Goal: Navigation & Orientation: Go to known website

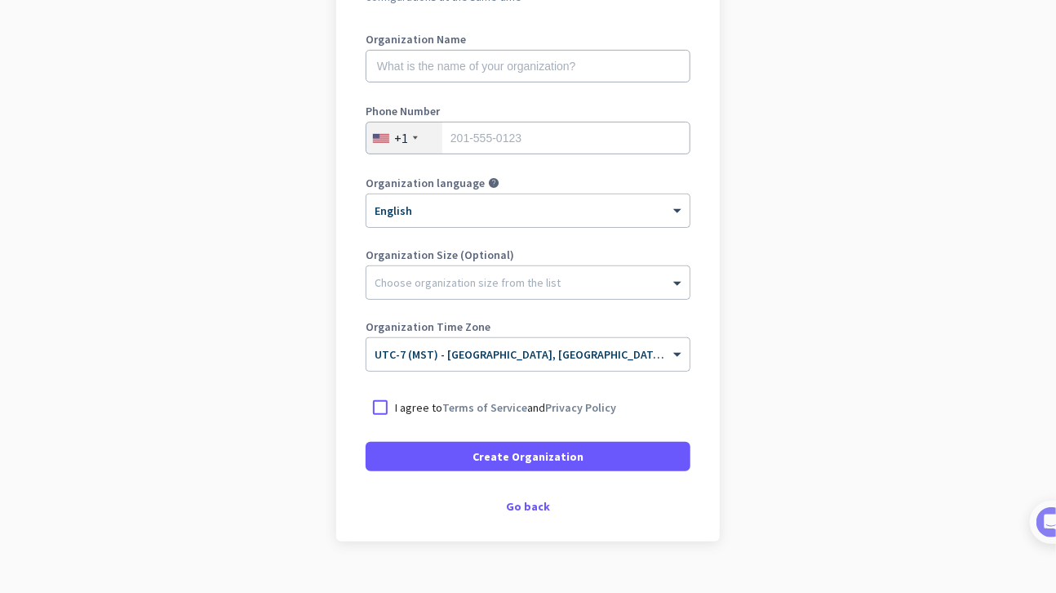
scroll to position [216, 0]
click at [535, 509] on div "Go back" at bounding box center [528, 506] width 325 height 11
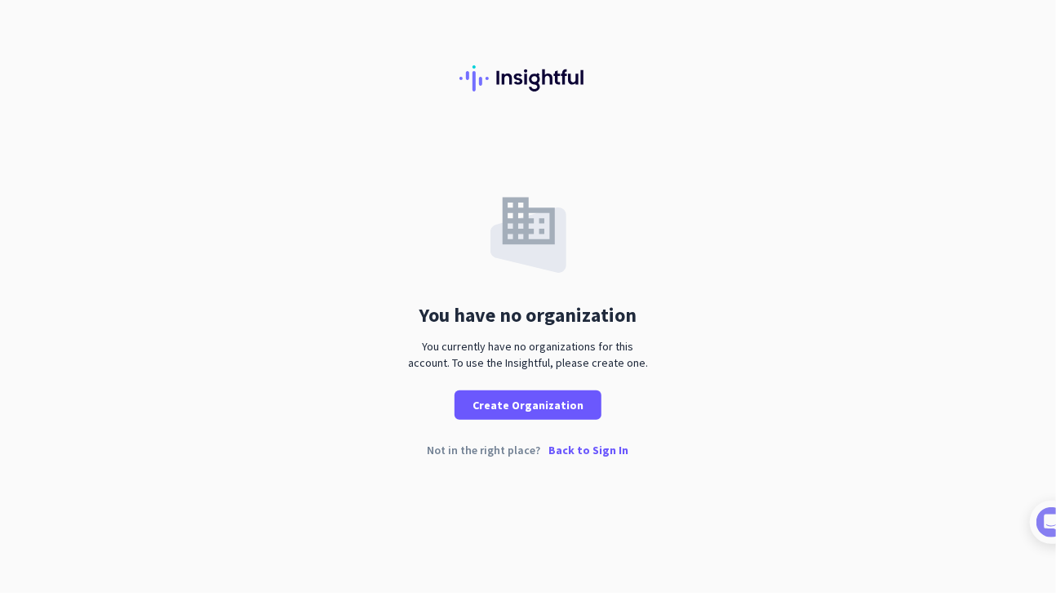
click at [599, 447] on p "Back to Sign In" at bounding box center [589, 449] width 80 height 11
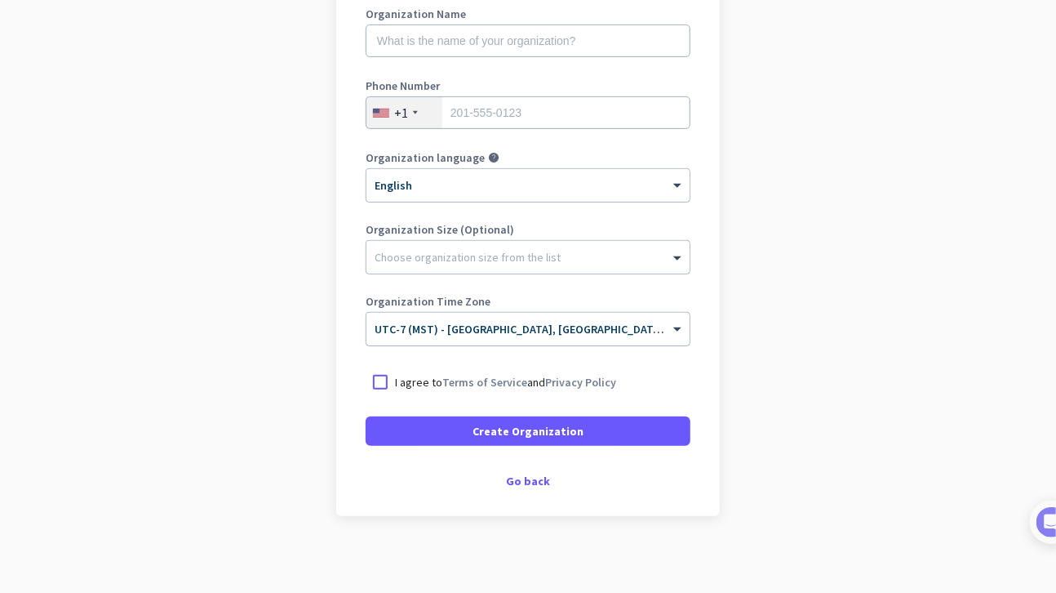
scroll to position [246, 0]
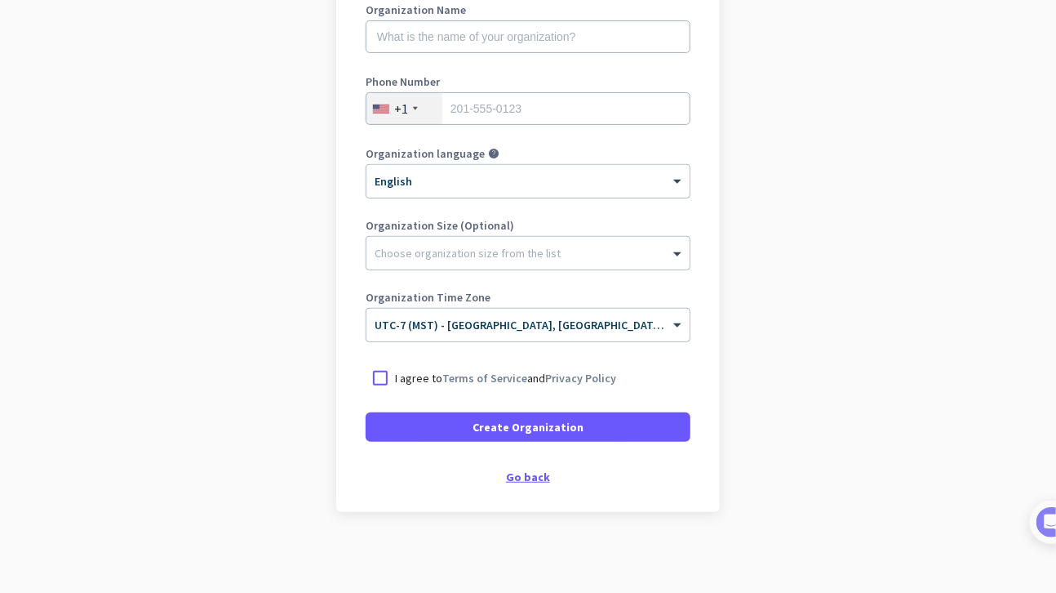
click at [536, 480] on div "Go back" at bounding box center [528, 476] width 325 height 11
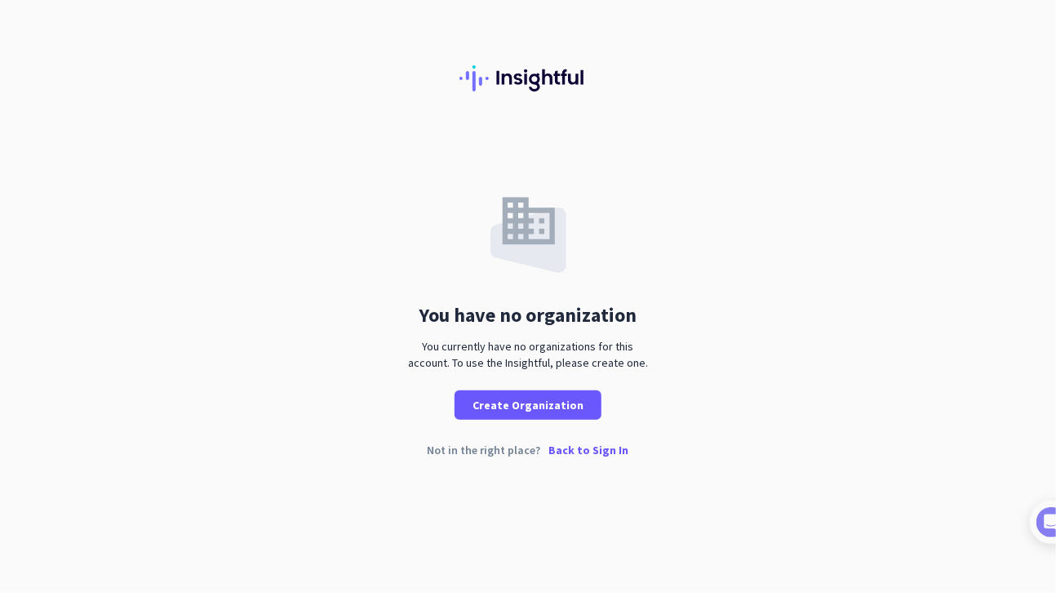
click at [571, 446] on p "Back to Sign In" at bounding box center [589, 449] width 80 height 11
